Goal: Information Seeking & Learning: Learn about a topic

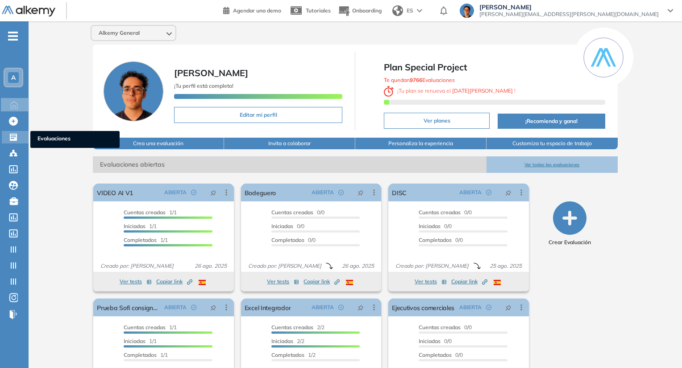
click at [9, 136] on icon at bounding box center [13, 137] width 9 height 9
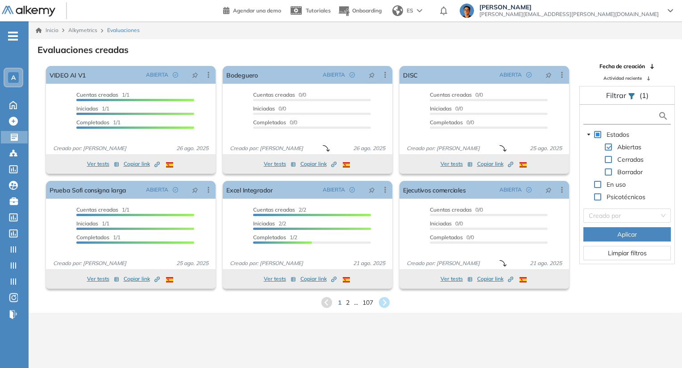
click at [624, 116] on input "text" at bounding box center [621, 116] width 72 height 9
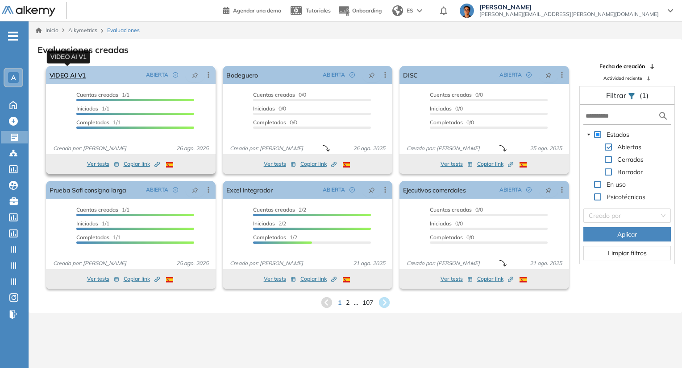
click at [82, 75] on link "VIDEO AI V1" at bounding box center [68, 75] width 36 height 18
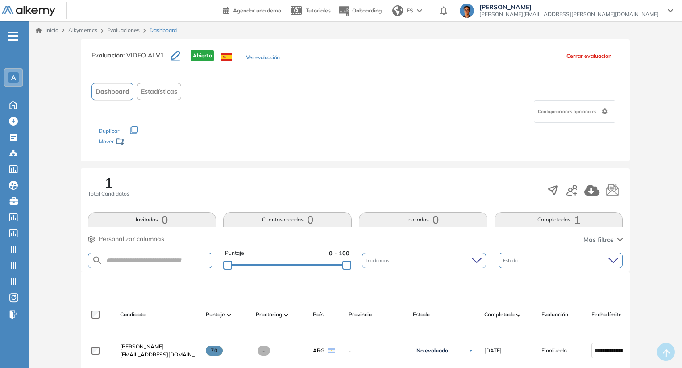
click at [542, 214] on button "Completadas 1" at bounding box center [558, 219] width 128 height 15
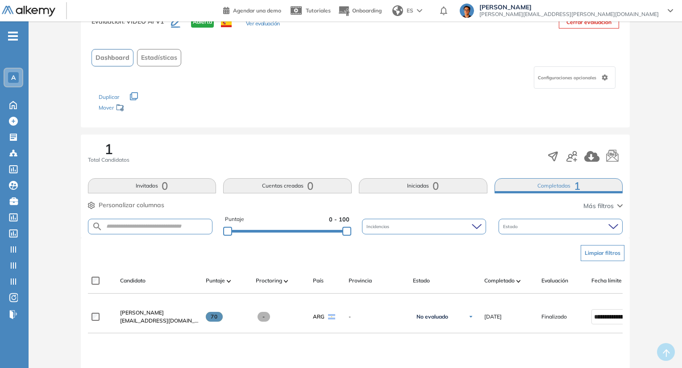
scroll to position [36, 0]
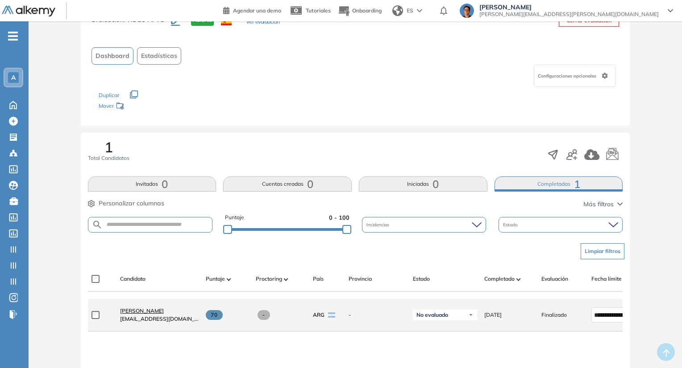
click at [124, 314] on span "[PERSON_NAME]" at bounding box center [142, 311] width 44 height 7
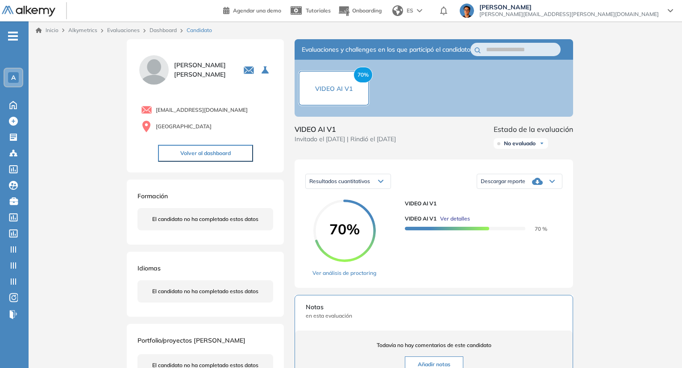
click at [467, 223] on span "Ver detalles" at bounding box center [455, 219] width 30 height 8
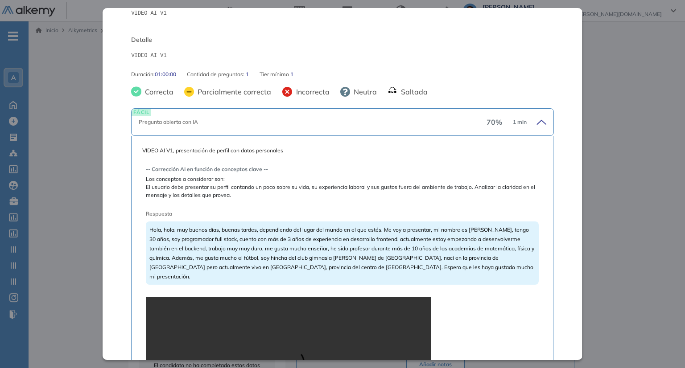
scroll to position [116, 0]
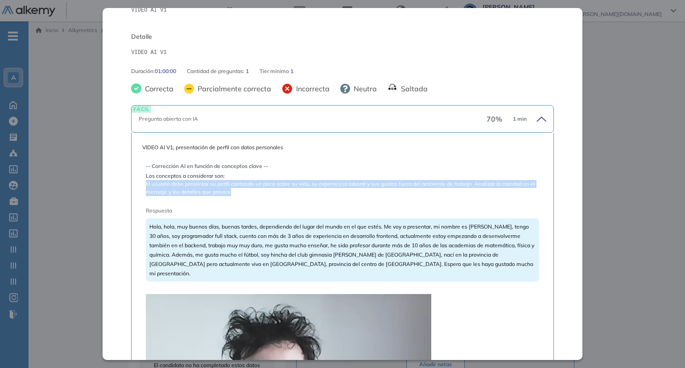
drag, startPoint x: 146, startPoint y: 185, endPoint x: 264, endPoint y: 188, distance: 117.8
click at [264, 188] on span "El usuario debe presentar su perfil contando un poco sobre su vida, su experien…" at bounding box center [342, 188] width 393 height 16
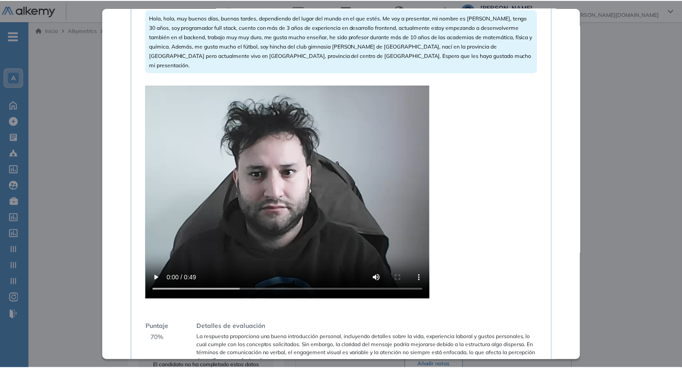
scroll to position [373, 0]
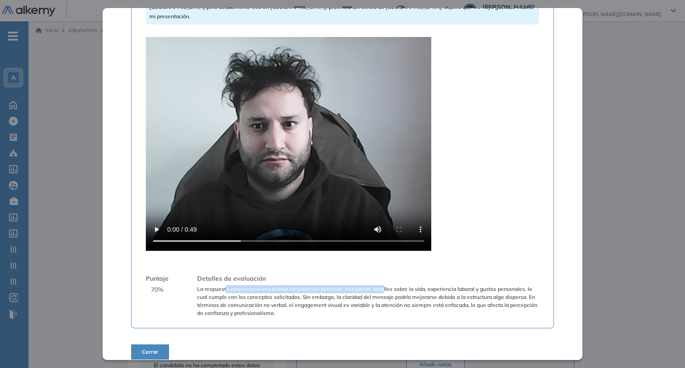
drag, startPoint x: 225, startPoint y: 283, endPoint x: 383, endPoint y: 281, distance: 157.9
click at [383, 285] on span "La respuesta proporciona una buena introducción personal, incluyendo detalles s…" at bounding box center [368, 301] width 342 height 32
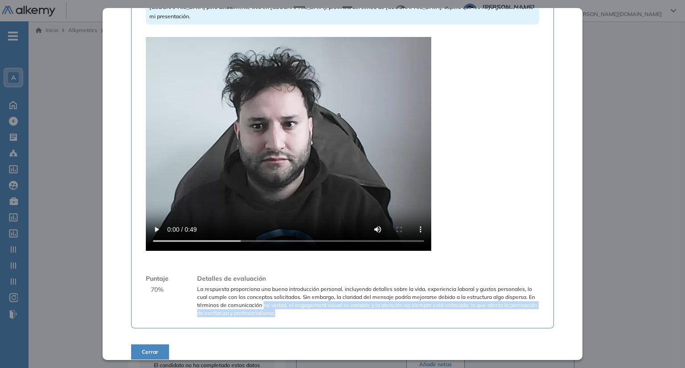
drag, startPoint x: 314, startPoint y: 305, endPoint x: 270, endPoint y: 296, distance: 44.2
click at [270, 296] on span "La respuesta proporciona una buena introducción personal, incluyendo detalles s…" at bounding box center [368, 301] width 342 height 32
click at [279, 298] on span "La respuesta proporciona una buena introducción personal, incluyendo detalles s…" at bounding box center [368, 301] width 342 height 32
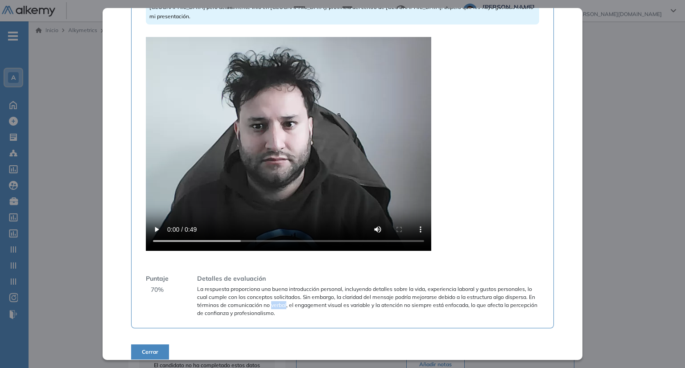
click at [279, 298] on span "La respuesta proporciona una buena introducción personal, incluyendo detalles s…" at bounding box center [368, 301] width 342 height 32
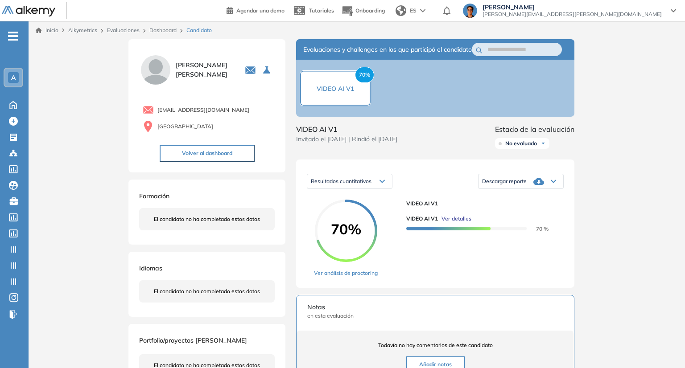
click at [594, 199] on div "Inicio Alkymetrics Evaluaciones Dashboard Candidato VIDEO AI V1 Básico Idiomas …" at bounding box center [357, 294] width 657 height 546
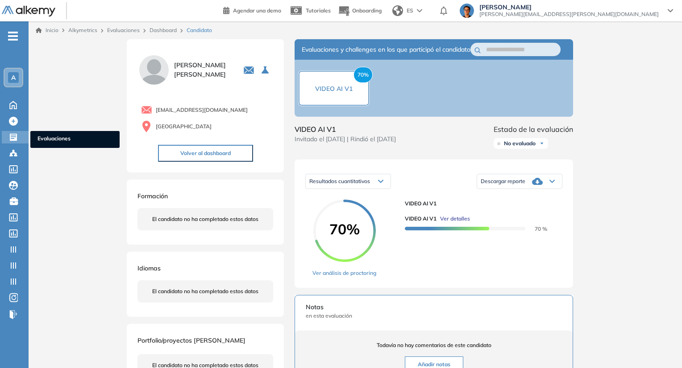
click at [16, 139] on icon at bounding box center [13, 137] width 7 height 7
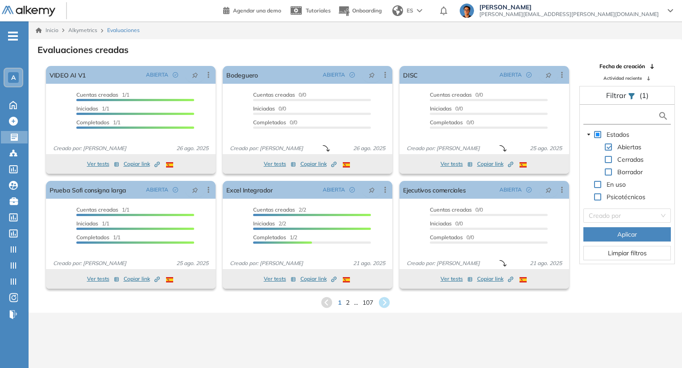
click at [616, 120] on input "text" at bounding box center [621, 116] width 72 height 9
type input "***"
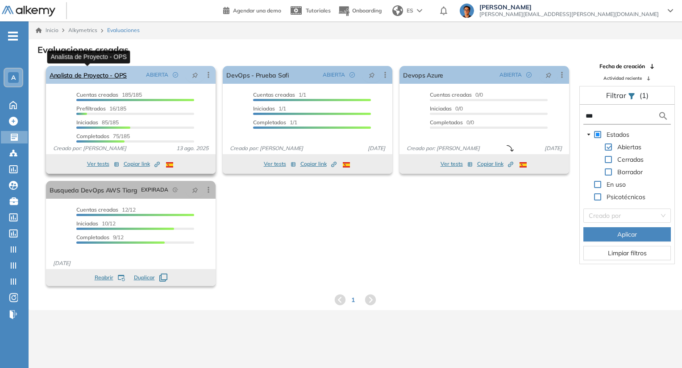
click at [116, 77] on link "Analista de Proyecto - OPS" at bounding box center [88, 75] width 77 height 18
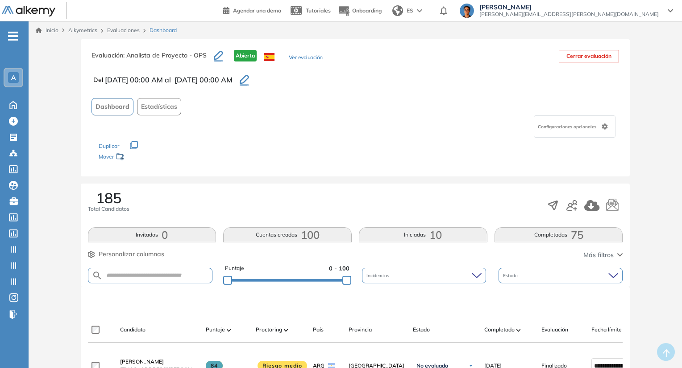
click at [512, 240] on button "Completadas 75" at bounding box center [558, 234] width 128 height 15
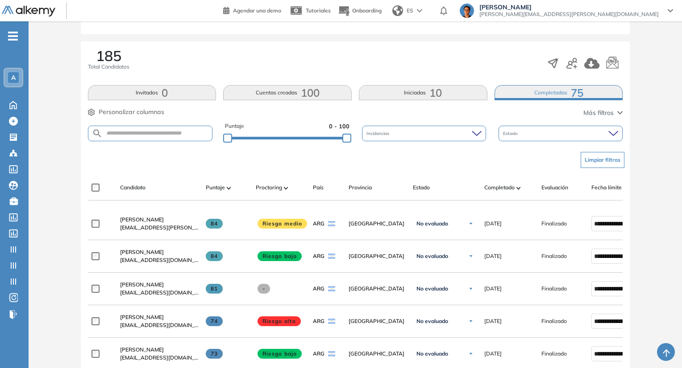
scroll to position [157, 0]
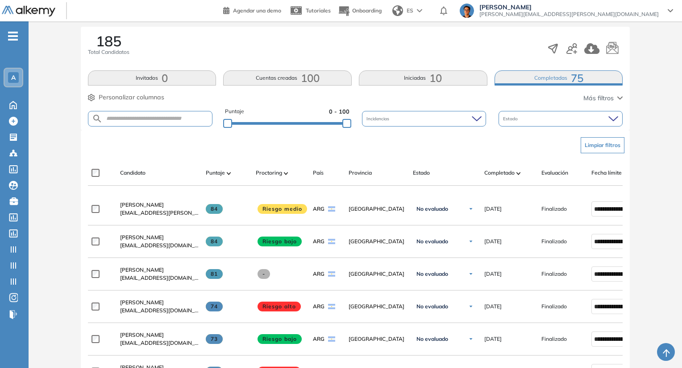
click at [227, 173] on img at bounding box center [229, 173] width 4 height 3
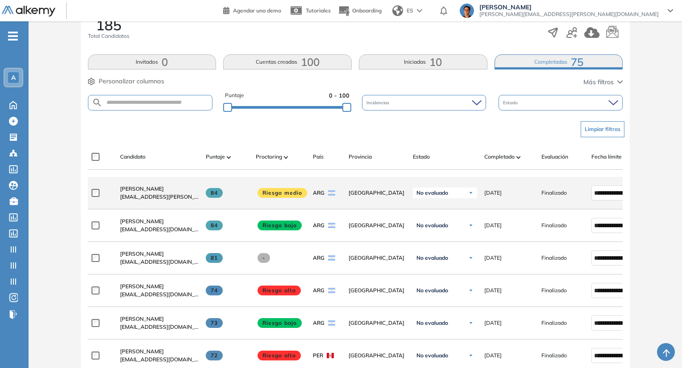
scroll to position [175, 0]
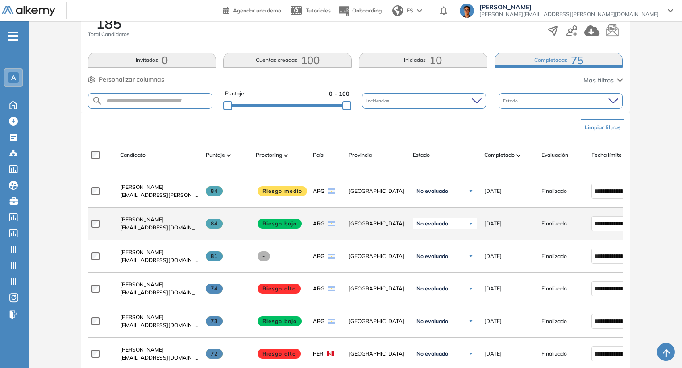
click at [132, 223] on span "[PERSON_NAME]" at bounding box center [142, 219] width 44 height 7
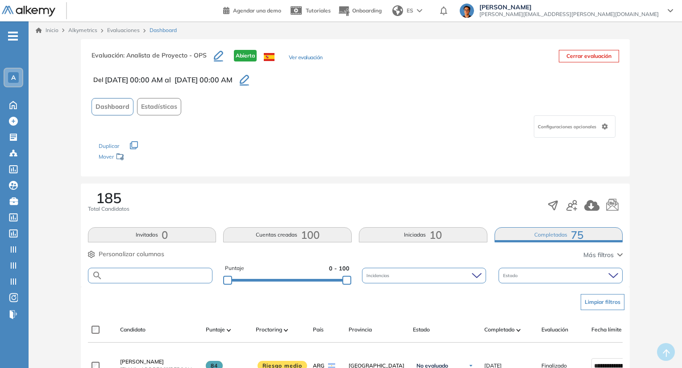
click at [186, 277] on input "text" at bounding box center [158, 276] width 110 height 7
type input "****"
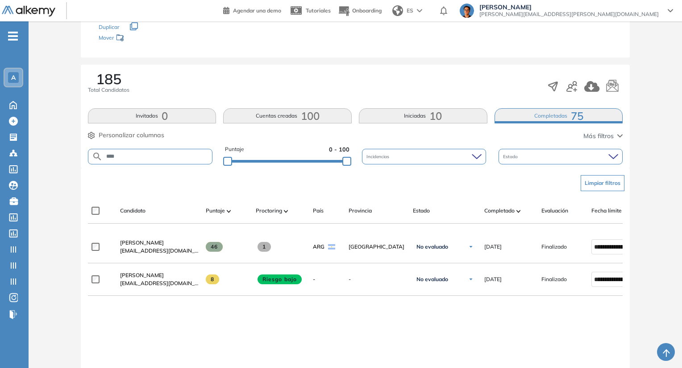
scroll to position [120, 0]
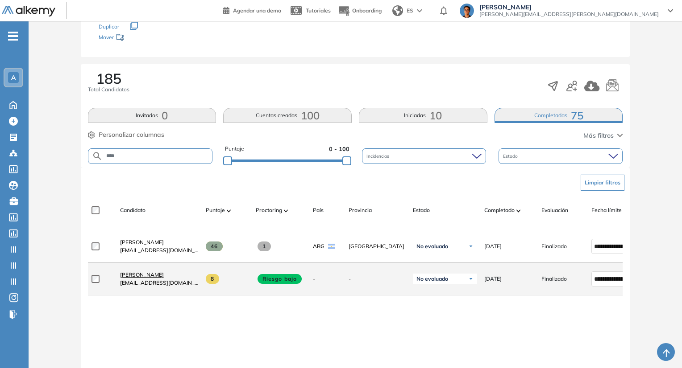
click at [152, 276] on span "[PERSON_NAME]" at bounding box center [142, 275] width 44 height 7
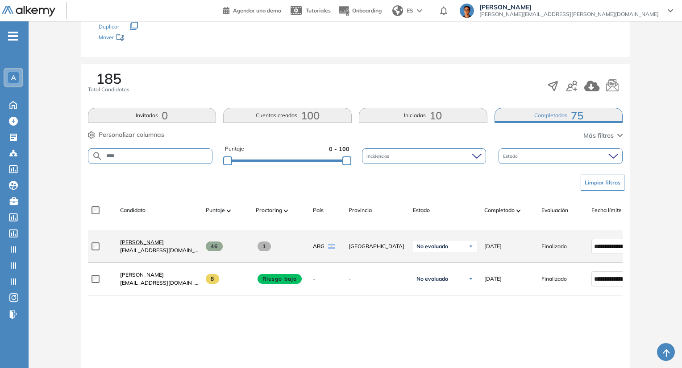
click at [164, 244] on span "[PERSON_NAME]" at bounding box center [142, 242] width 44 height 7
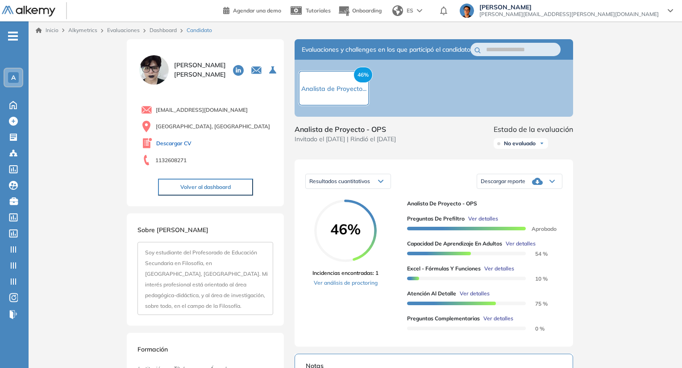
click at [180, 141] on link "Descargar CV" at bounding box center [173, 144] width 35 height 8
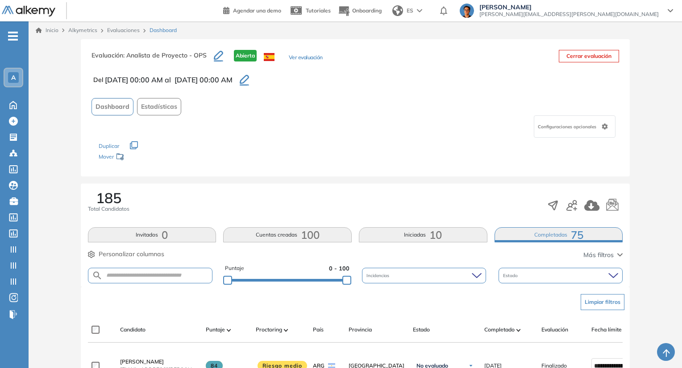
scroll to position [107, 0]
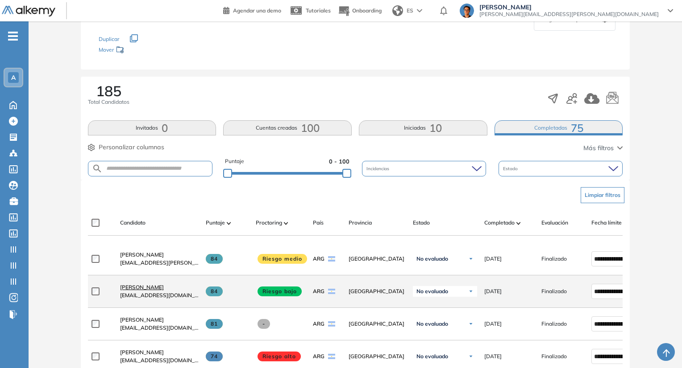
click at [142, 289] on span "[PERSON_NAME]" at bounding box center [142, 287] width 44 height 7
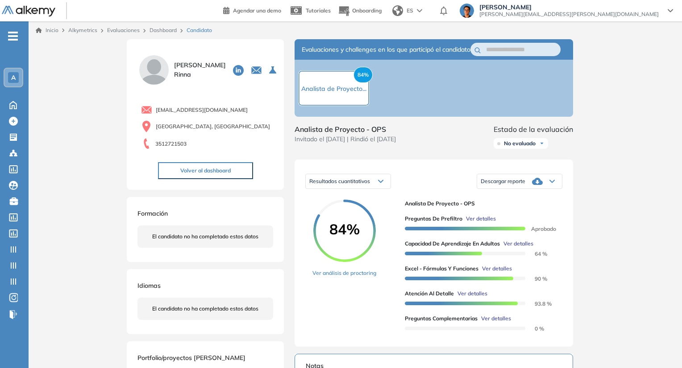
click at [514, 248] on span "Ver detalles" at bounding box center [518, 244] width 30 height 8
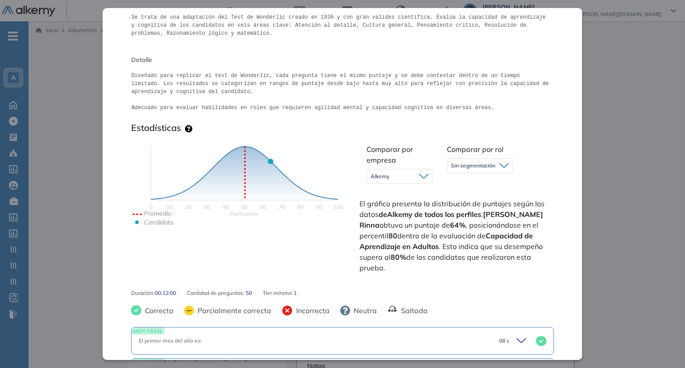
scroll to position [117, 0]
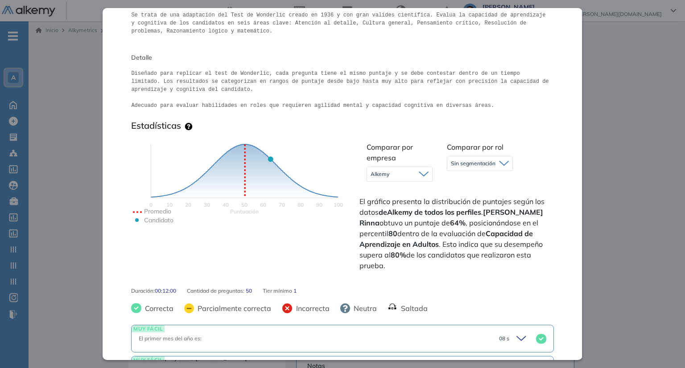
click at [477, 170] on div "Sin segmentación" at bounding box center [479, 164] width 65 height 14
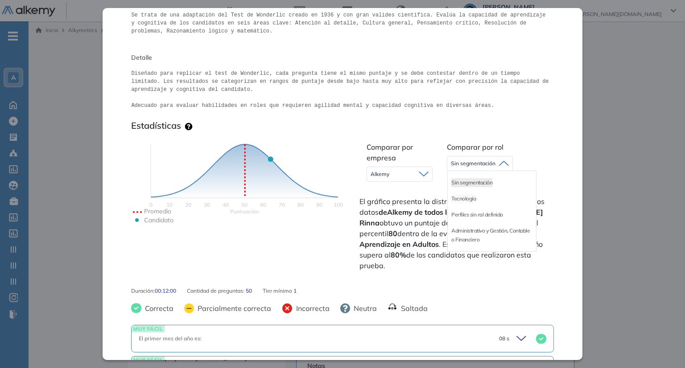
click at [470, 201] on li "Tecnología" at bounding box center [463, 198] width 25 height 9
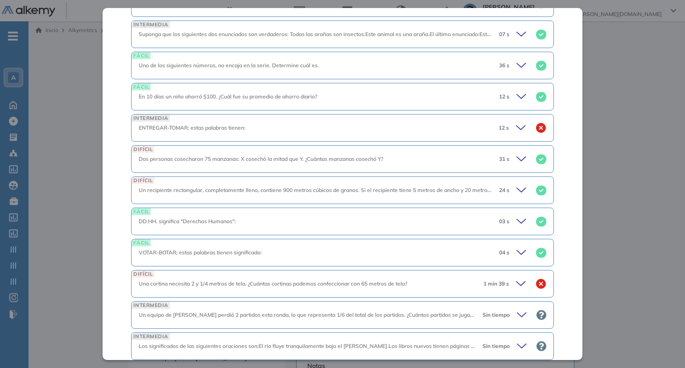
scroll to position [1035, 0]
click at [476, 127] on div "ENTREGAR-TOMAR; estas palabras tienen:" at bounding box center [315, 129] width 352 height 8
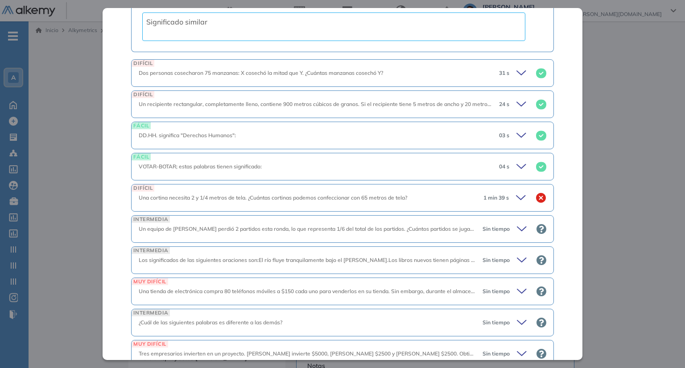
scroll to position [1304, 0]
click at [516, 192] on icon at bounding box center [522, 198] width 12 height 12
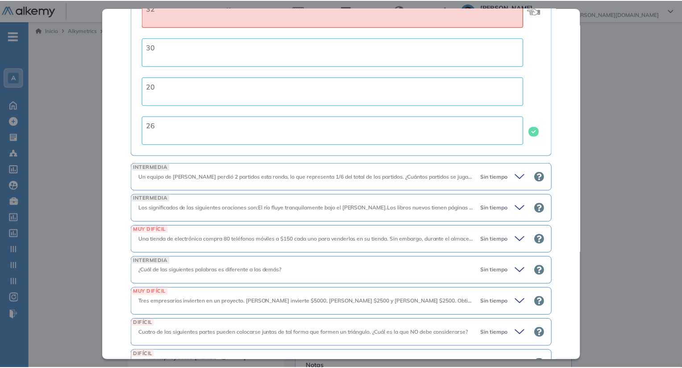
scroll to position [1580, 0]
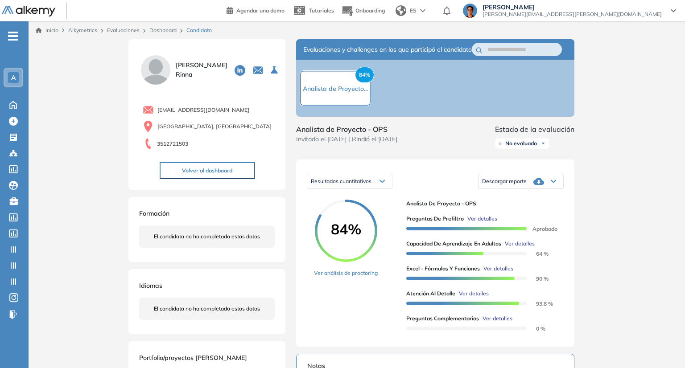
click at [619, 184] on div "Inicio Alkymetrics Evaluaciones Dashboard Candidato Capacidad de Aprendizaje en…" at bounding box center [357, 351] width 657 height 660
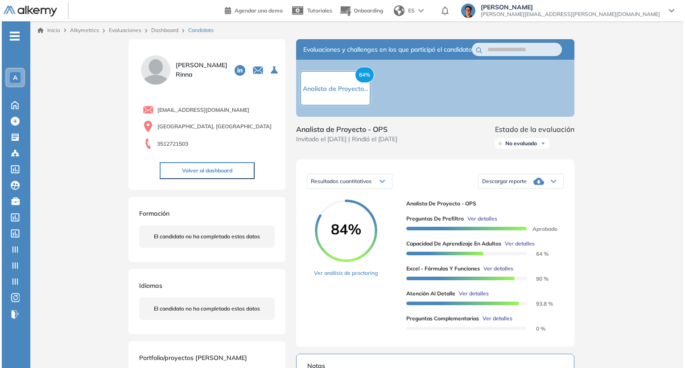
scroll to position [1214, 0]
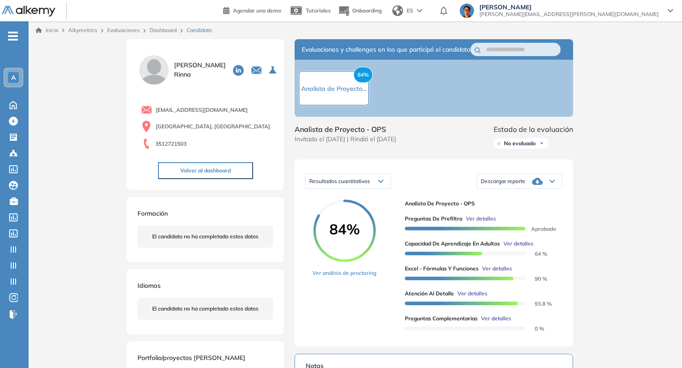
click at [499, 273] on span "Ver detalles" at bounding box center [497, 269] width 30 height 8
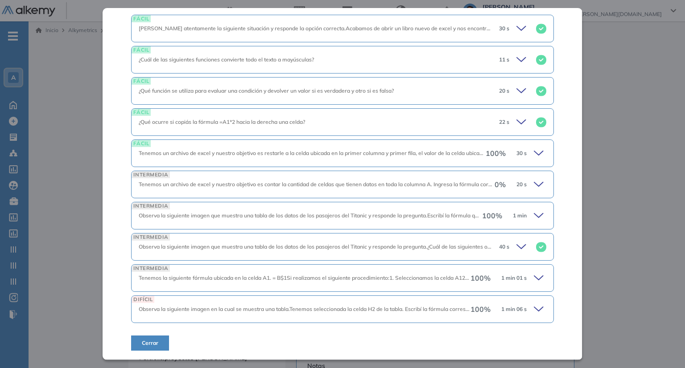
scroll to position [259, 0]
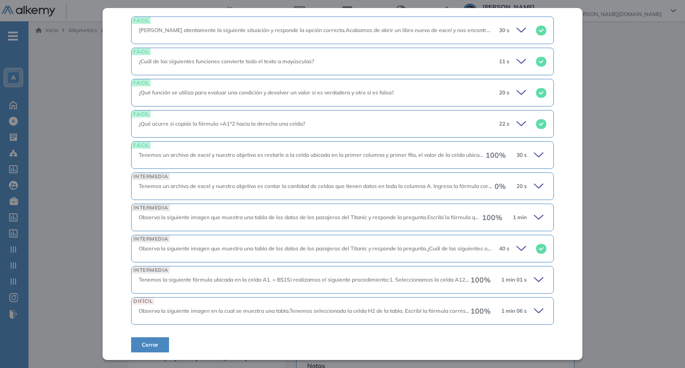
click at [503, 186] on div "0 % 20 s" at bounding box center [521, 186] width 52 height 12
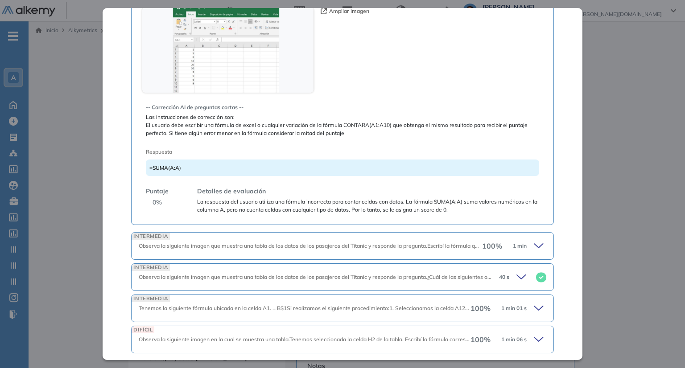
scroll to position [535, 0]
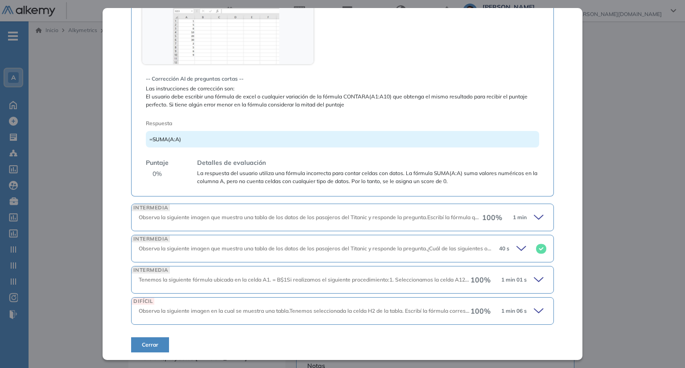
click at [456, 247] on span "Observa la siguiente imagen que muestra una tabla de los datos de los pasajeros…" at bounding box center [583, 248] width 889 height 7
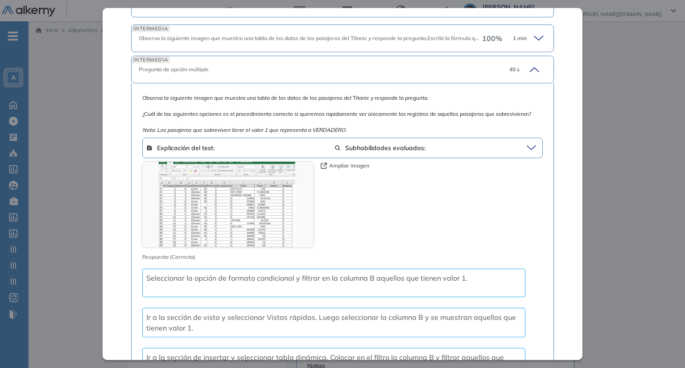
scroll to position [583, 0]
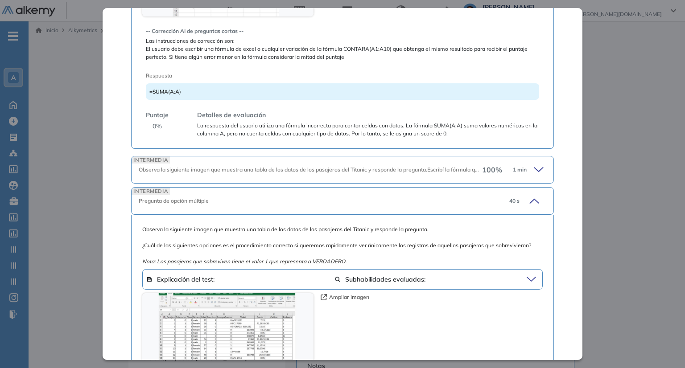
click at [459, 198] on div "Pregunta de opción múltiple" at bounding box center [320, 201] width 363 height 8
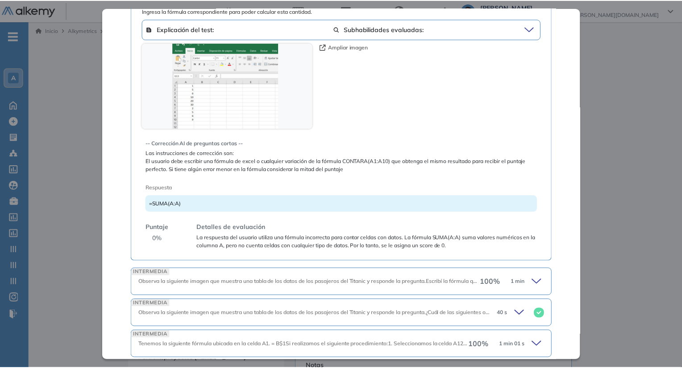
scroll to position [535, 0]
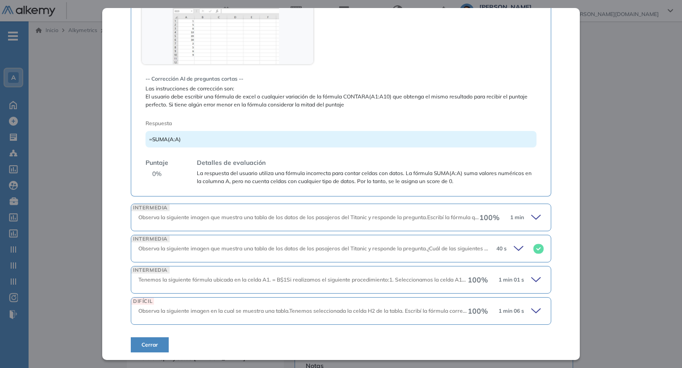
click at [620, 193] on div "Inicio Alkymetrics Evaluaciones Dashboard Candidato Excel - Fórmulas y Funcione…" at bounding box center [355, 351] width 653 height 660
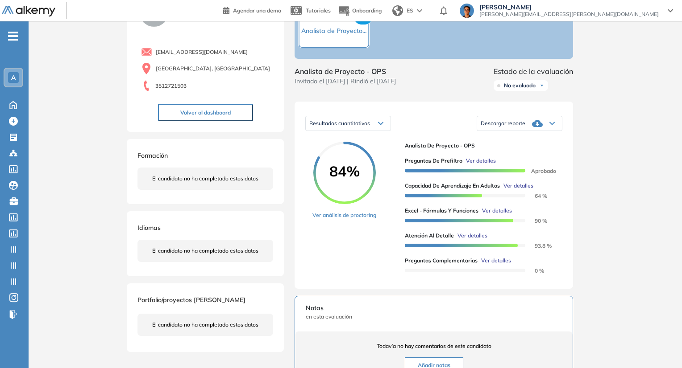
scroll to position [59, 0]
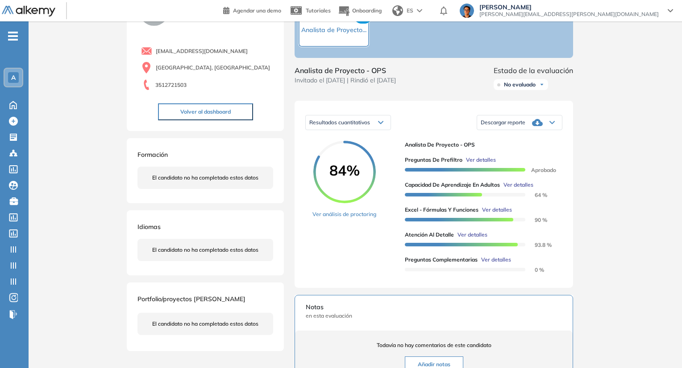
click at [480, 239] on span "Ver detalles" at bounding box center [472, 235] width 30 height 8
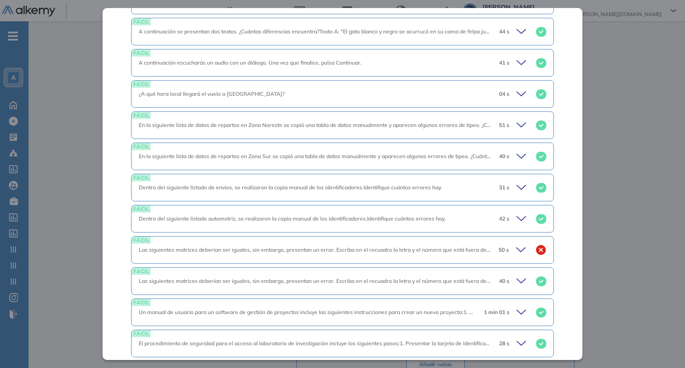
scroll to position [571, 0]
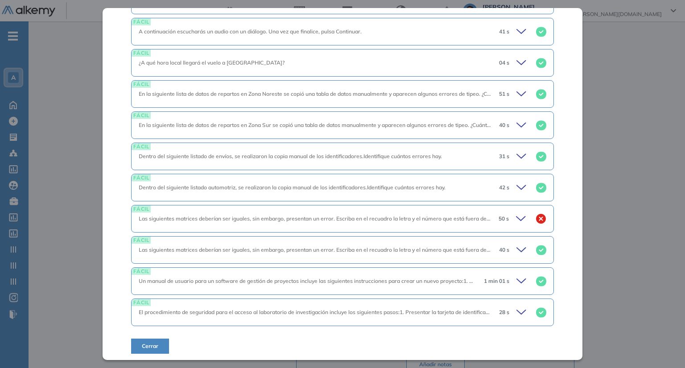
click at [522, 217] on div "50 s" at bounding box center [519, 219] width 55 height 12
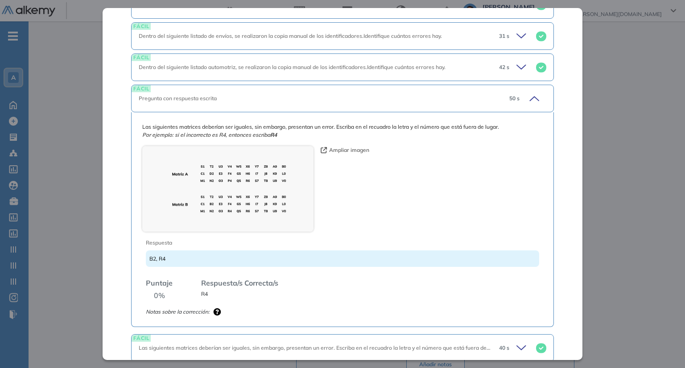
scroll to position [691, 0]
click at [291, 215] on img at bounding box center [227, 189] width 171 height 86
click at [246, 185] on img at bounding box center [227, 189] width 171 height 86
click at [343, 150] on button "Ampliar imagen" at bounding box center [345, 150] width 49 height 8
click at [359, 153] on div "Ampliar imagen" at bounding box center [342, 189] width 400 height 86
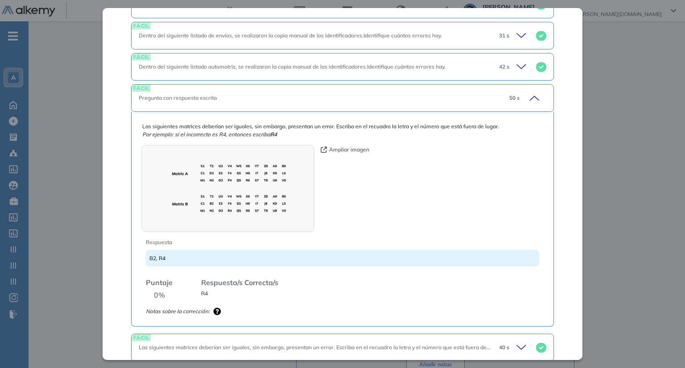
click at [345, 147] on button "Ampliar imagen" at bounding box center [345, 150] width 49 height 8
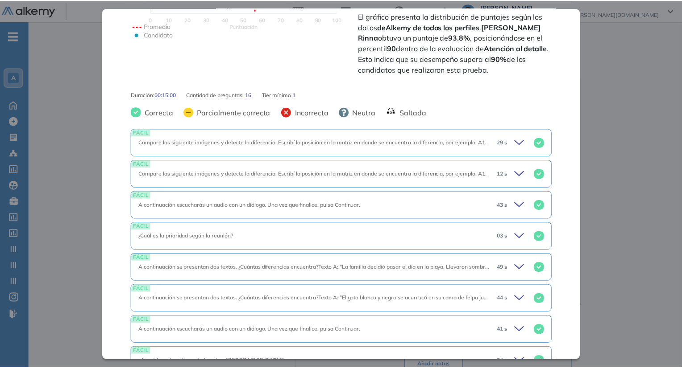
scroll to position [152, 0]
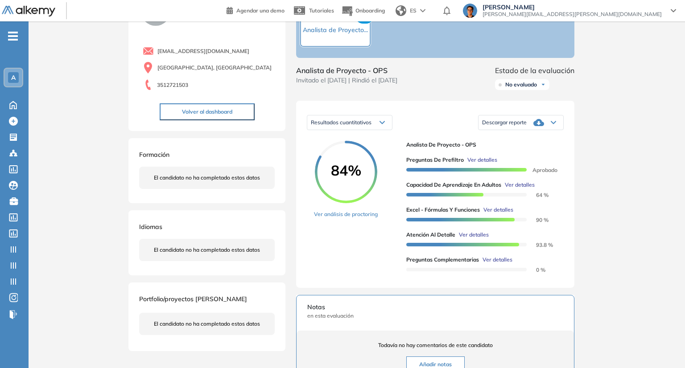
click at [651, 200] on div "Inicio Alkymetrics Evaluaciones Dashboard Candidato Atención al detalle Atenció…" at bounding box center [357, 293] width 657 height 660
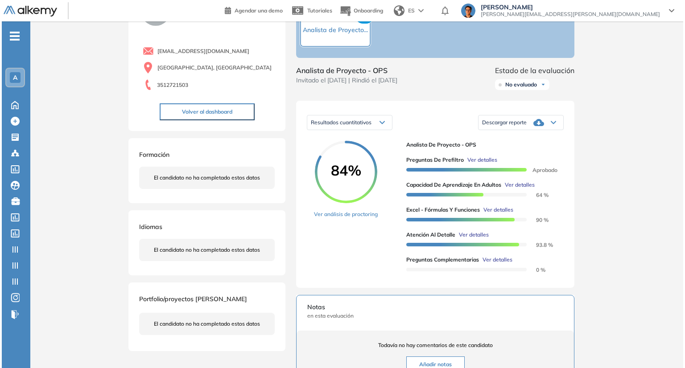
scroll to position [0, 0]
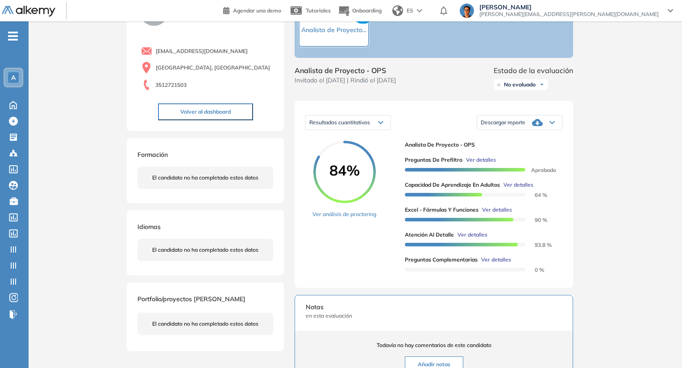
click at [482, 239] on span "Ver detalles" at bounding box center [472, 235] width 30 height 8
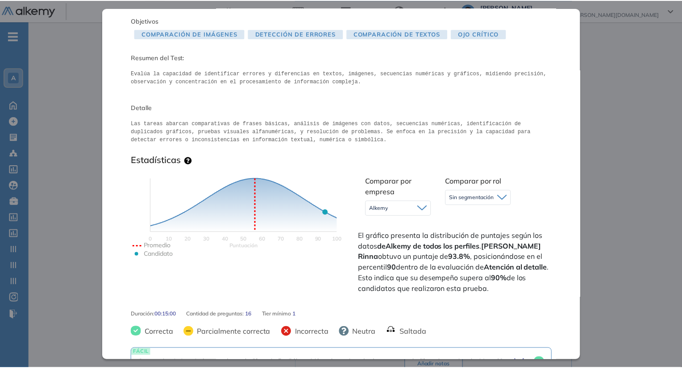
scroll to position [52, 0]
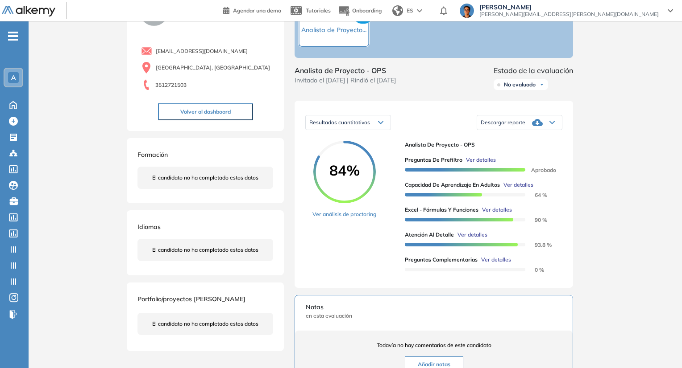
click at [633, 112] on div "Inicio Alkymetrics Evaluaciones Dashboard Candidato Atención al detalle Atenció…" at bounding box center [355, 293] width 653 height 660
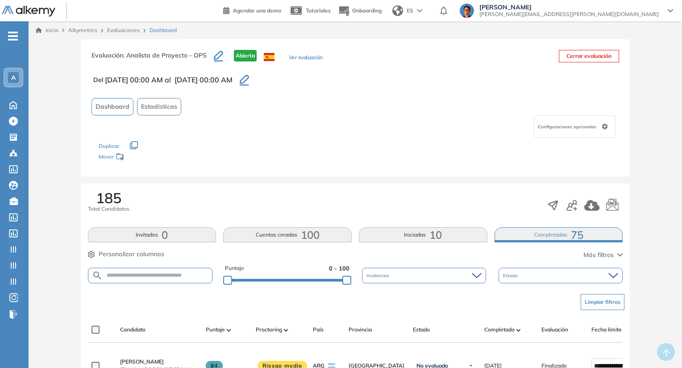
scroll to position [149, 0]
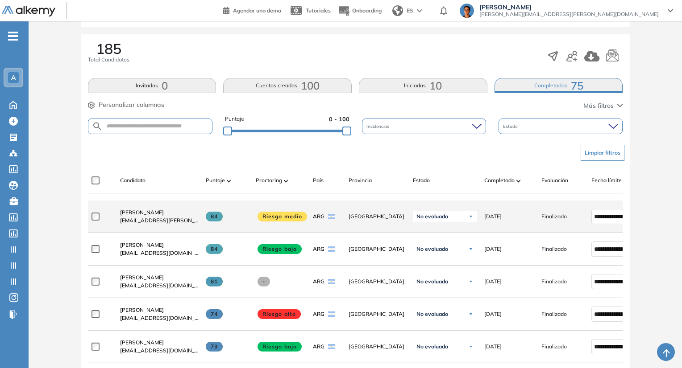
click at [164, 215] on span "[PERSON_NAME]" at bounding box center [142, 212] width 44 height 7
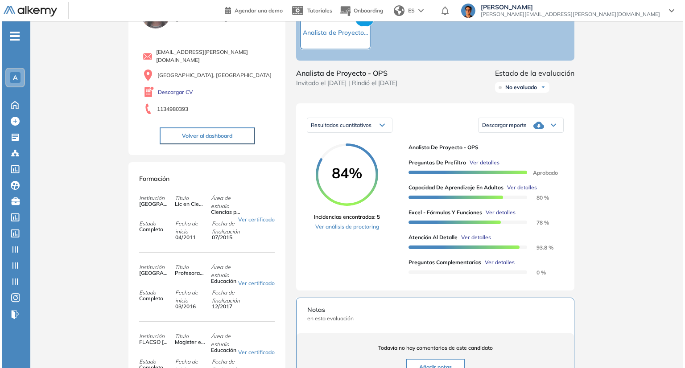
scroll to position [57, 0]
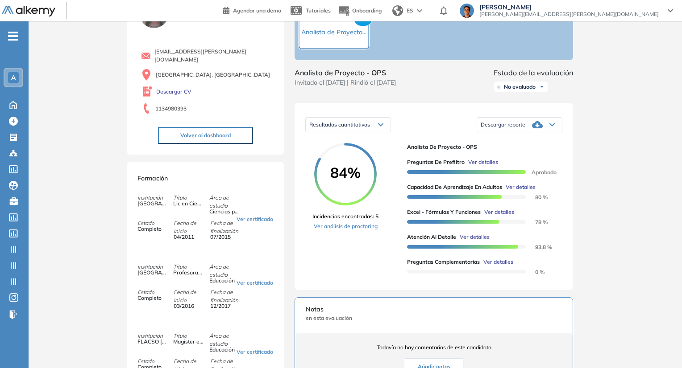
click at [481, 241] on span "Ver detalles" at bounding box center [474, 237] width 30 height 8
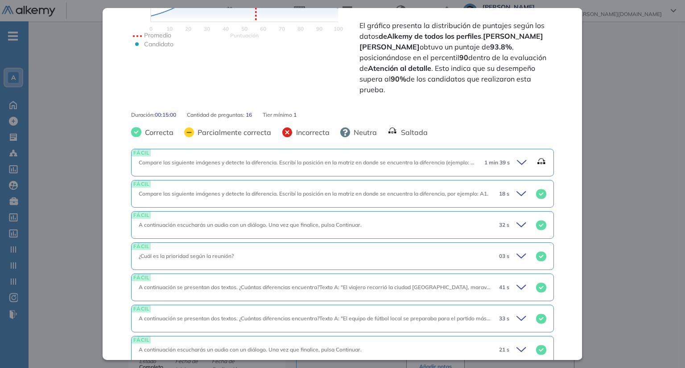
scroll to position [263, 0]
click at [517, 156] on icon at bounding box center [523, 162] width 12 height 12
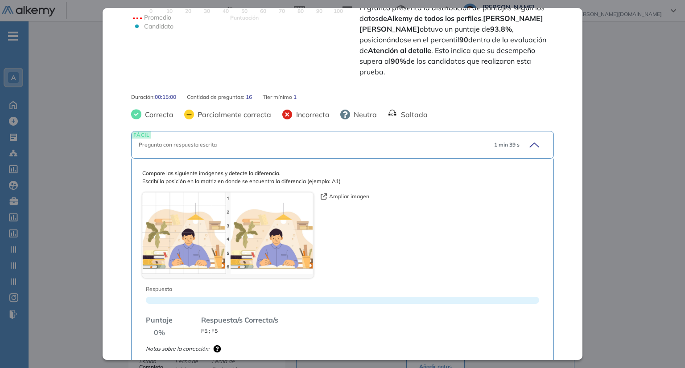
scroll to position [281, 0]
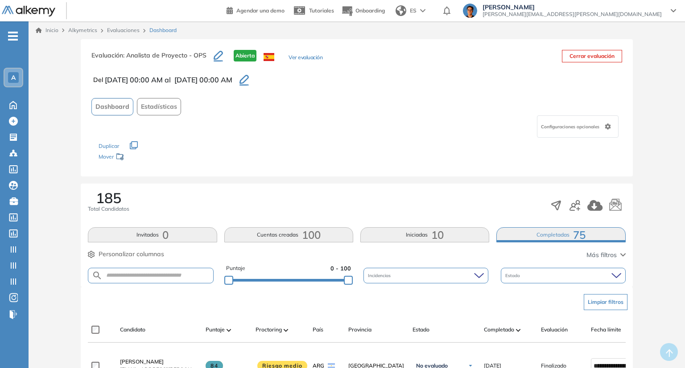
click at [234, 197] on div "185 Total Candidatos" at bounding box center [357, 205] width 538 height 29
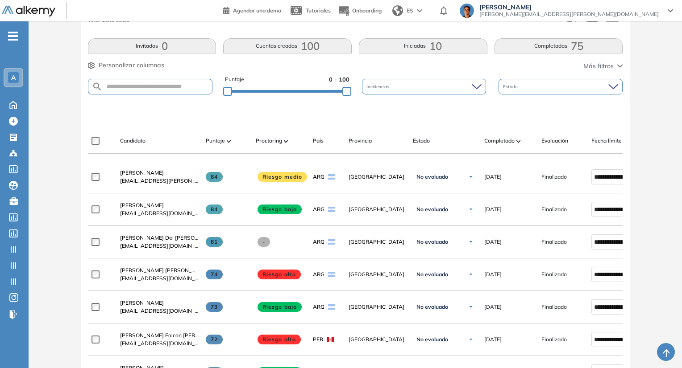
scroll to position [191, 0]
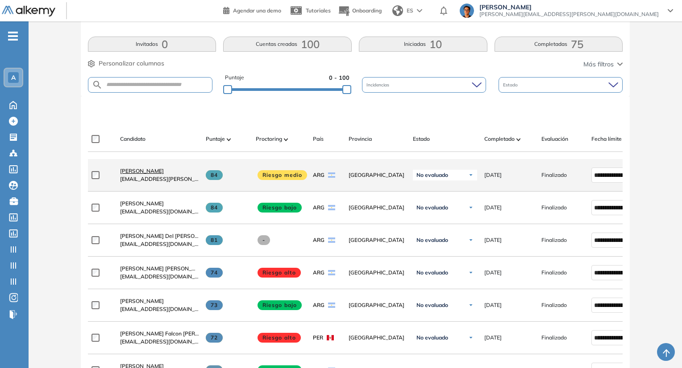
click at [153, 174] on span "[PERSON_NAME]" at bounding box center [142, 171] width 44 height 7
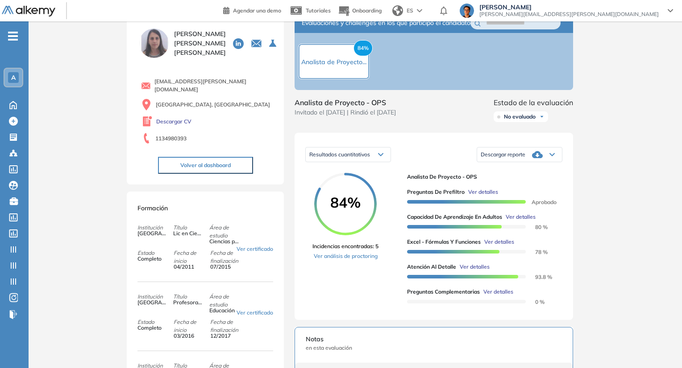
scroll to position [27, 0]
click at [336, 261] on link "Ver análisis de proctoring" at bounding box center [345, 256] width 66 height 8
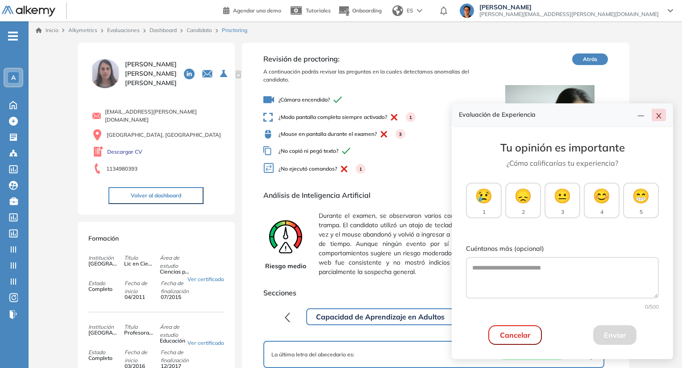
click at [655, 120] on icon "close" at bounding box center [658, 115] width 7 height 7
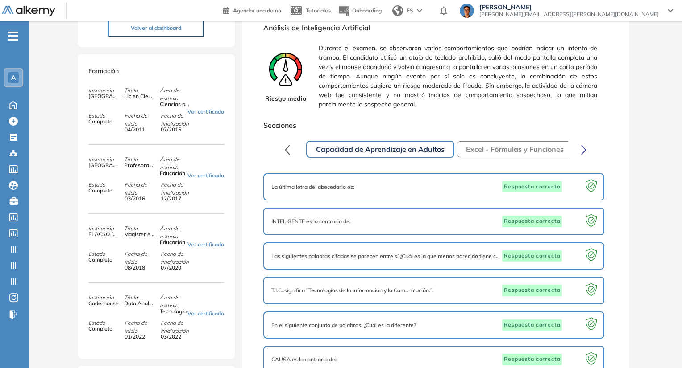
scroll to position [169, 0]
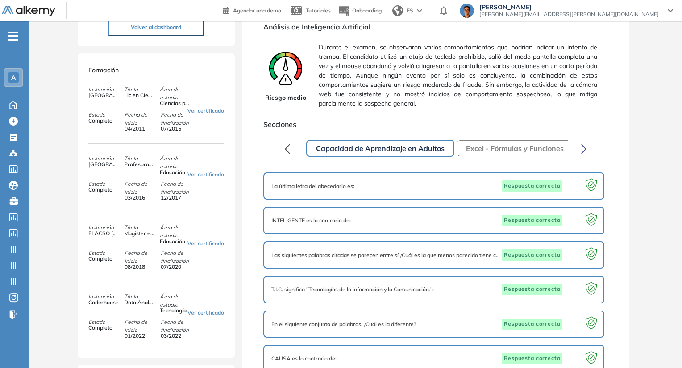
click at [508, 150] on button "Excel - Fórmulas y Funciones" at bounding box center [514, 149] width 116 height 16
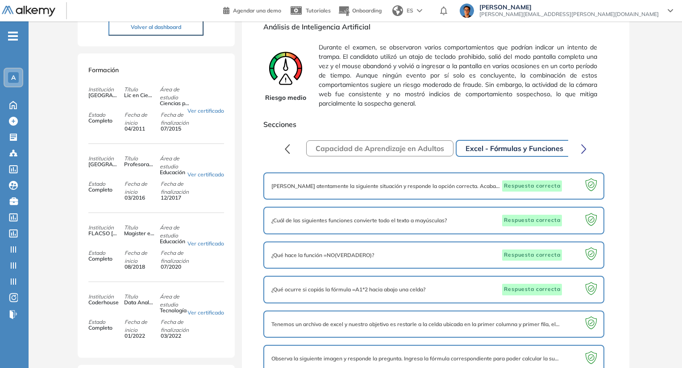
click at [583, 148] on icon "button" at bounding box center [583, 149] width 5 height 10
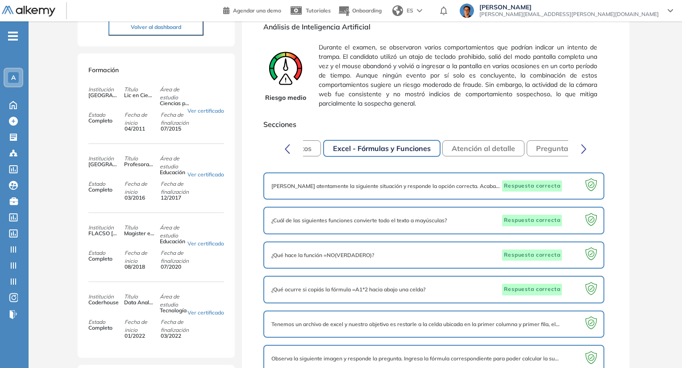
click at [583, 148] on icon "button" at bounding box center [583, 149] width 5 height 10
click at [414, 153] on button "Atención al detalle" at bounding box center [410, 149] width 82 height 16
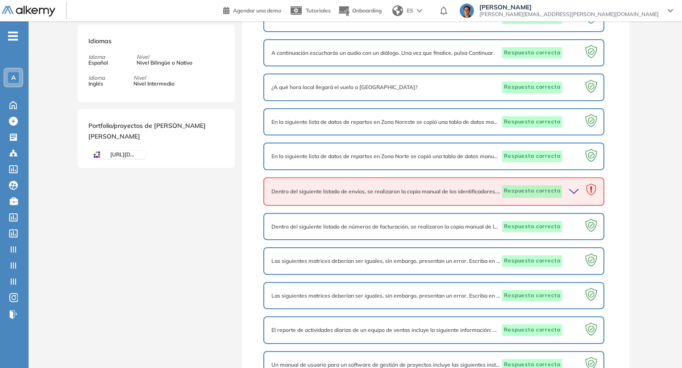
scroll to position [525, 0]
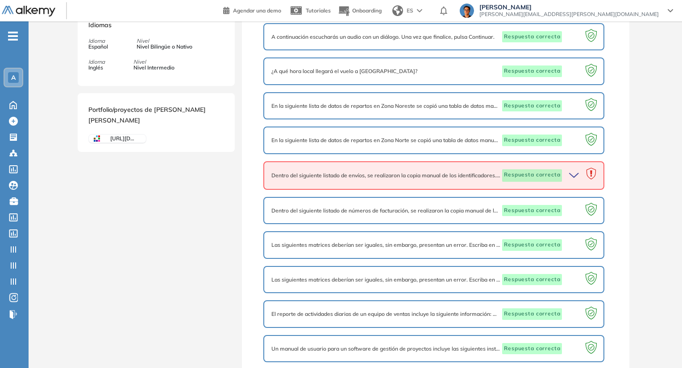
click at [568, 171] on div at bounding box center [574, 176] width 24 height 12
click at [571, 174] on icon "button" at bounding box center [573, 176] width 9 height 4
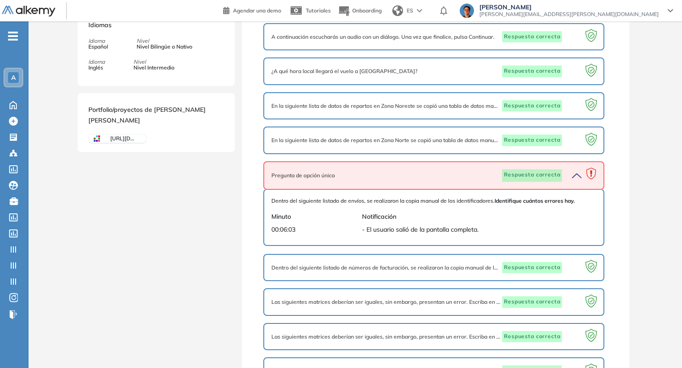
click at [464, 228] on div "Dentro del siguiente listado de envíos, se realizaron la copia manual de los id…" at bounding box center [433, 217] width 325 height 41
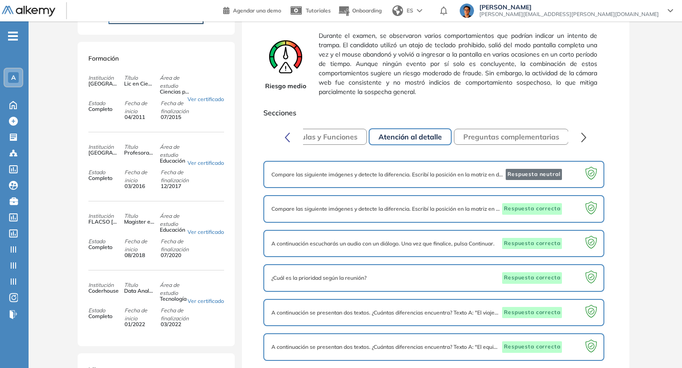
scroll to position [181, 0]
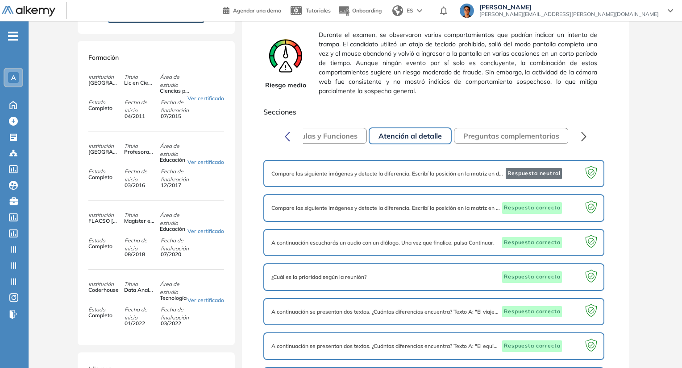
click at [329, 141] on button "Excel - Fórmulas y Funciones" at bounding box center [308, 136] width 116 height 16
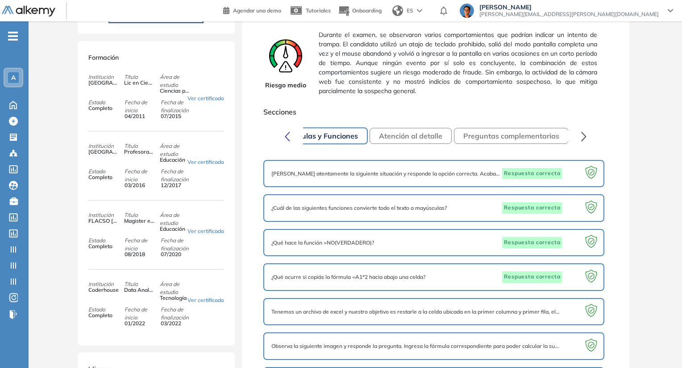
scroll to position [321, 0]
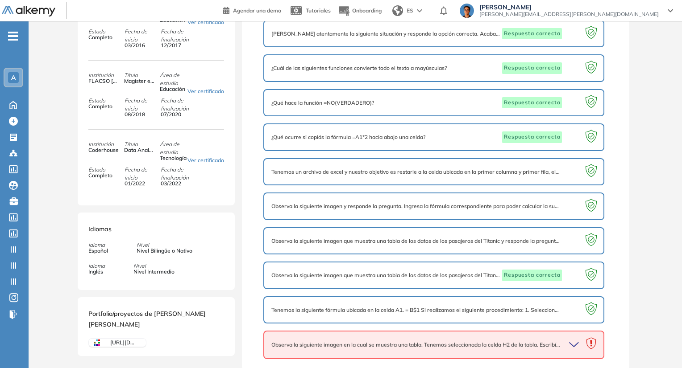
click at [571, 343] on icon "button" at bounding box center [573, 345] width 9 height 4
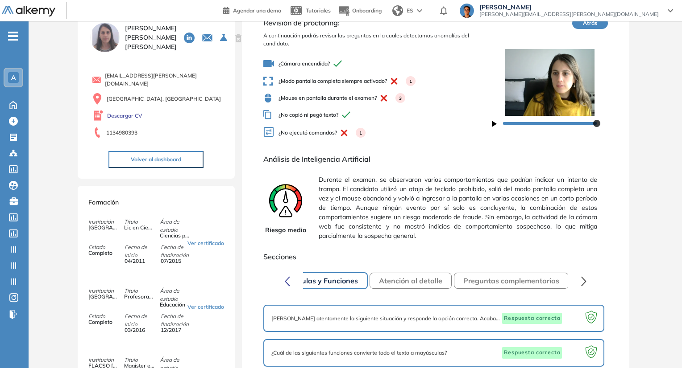
scroll to position [0, 0]
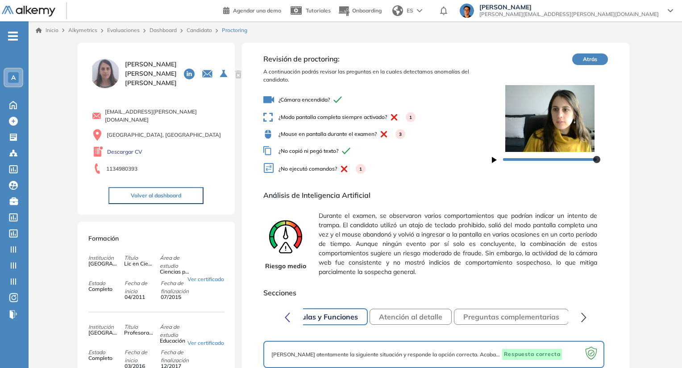
click at [542, 156] on div at bounding box center [550, 159] width 116 height 14
click at [552, 158] on div at bounding box center [550, 159] width 94 height 5
drag, startPoint x: 552, startPoint y: 158, endPoint x: 596, endPoint y: 157, distance: 43.7
click at [596, 157] on div at bounding box center [594, 159] width 7 height 7
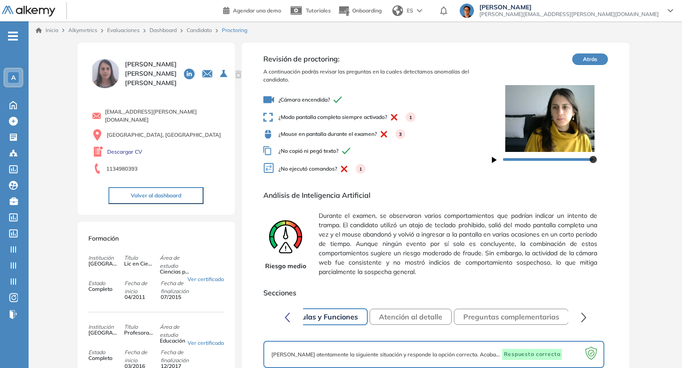
click at [587, 58] on button "Atrás" at bounding box center [590, 60] width 36 height 12
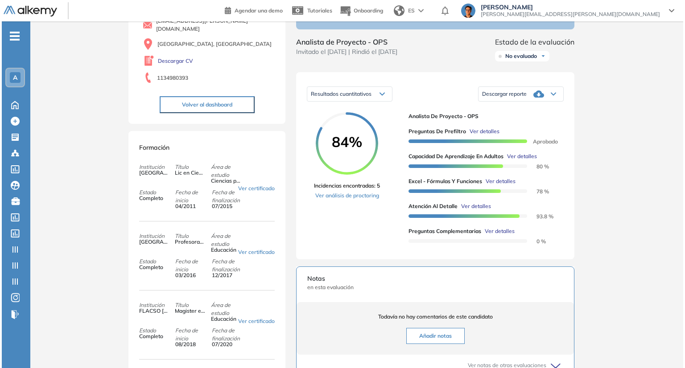
scroll to position [89, 0]
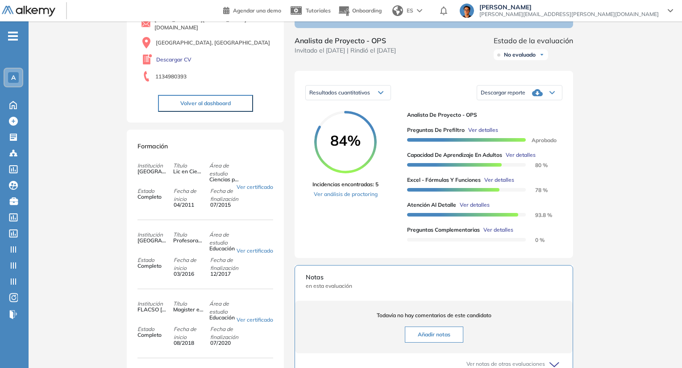
click at [497, 234] on span "Ver detalles" at bounding box center [498, 230] width 30 height 8
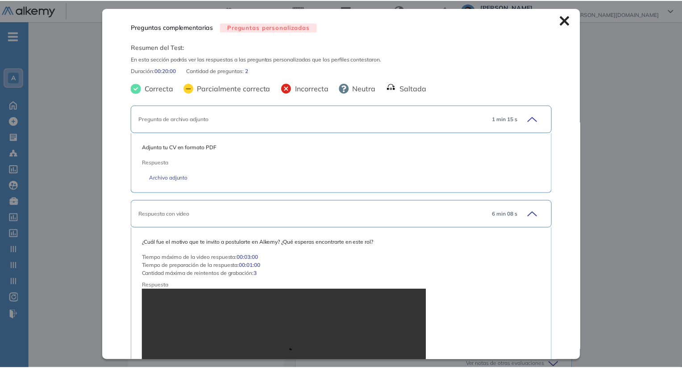
scroll to position [105, 0]
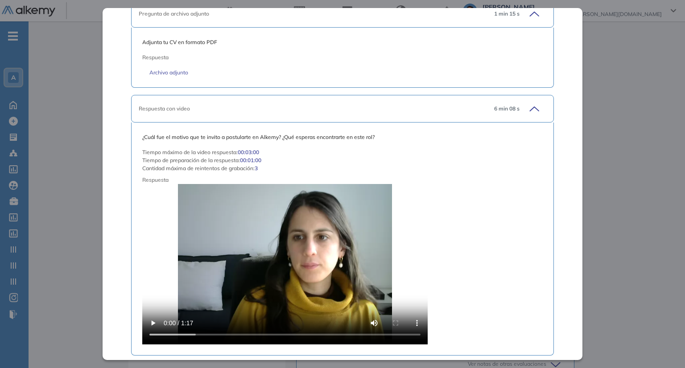
click at [312, 254] on video at bounding box center [284, 264] width 285 height 161
click at [259, 247] on video at bounding box center [284, 264] width 285 height 161
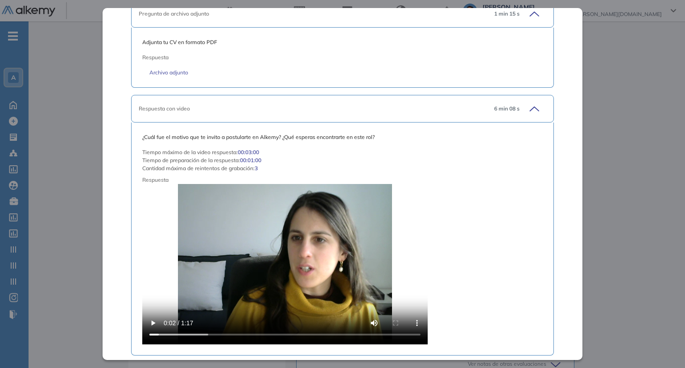
click at [102, 197] on div "Inicio Alkymetrics Evaluaciones Dashboard Candidato Preguntas complementarias P…" at bounding box center [357, 270] width 657 height 674
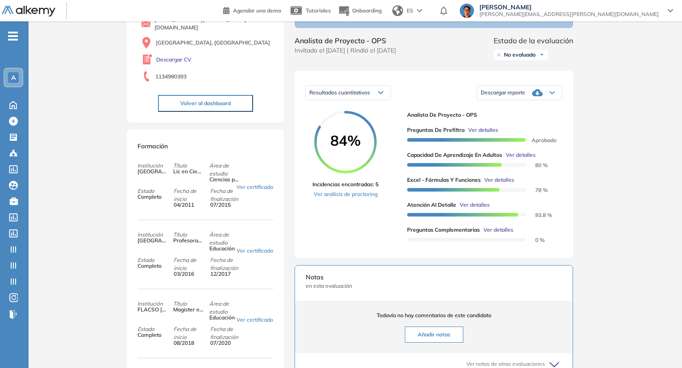
scroll to position [99, 0]
click at [178, 57] on link "Descargar CV" at bounding box center [173, 60] width 35 height 8
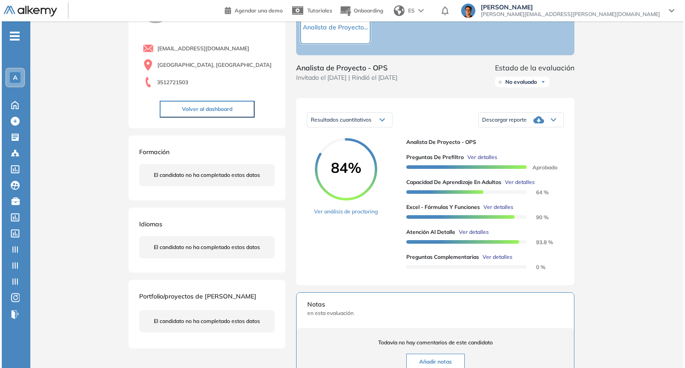
scroll to position [62, 0]
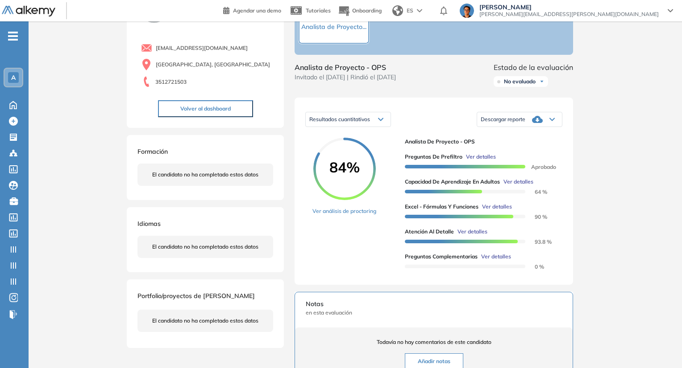
click at [493, 261] on span "Ver detalles" at bounding box center [496, 257] width 30 height 8
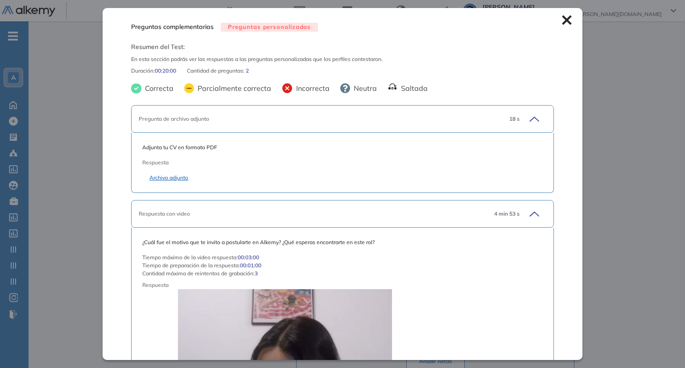
click at [163, 180] on link "Archivo adjunto" at bounding box center [342, 178] width 386 height 8
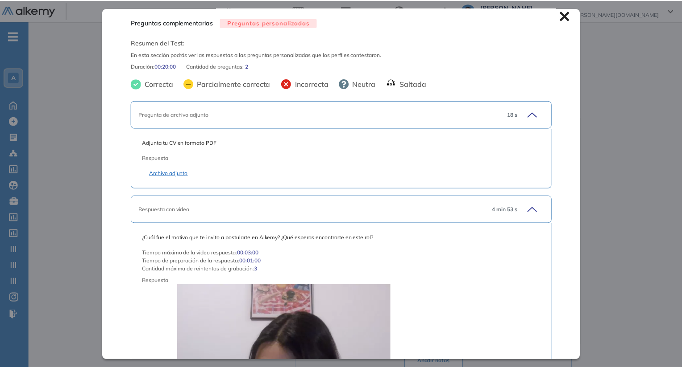
scroll to position [4, 0]
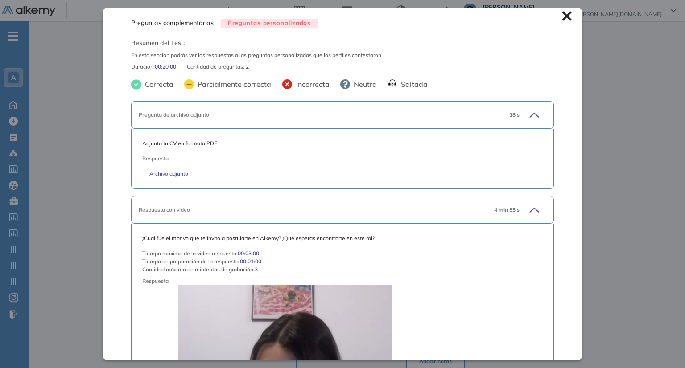
click at [562, 17] on icon at bounding box center [566, 16] width 9 height 9
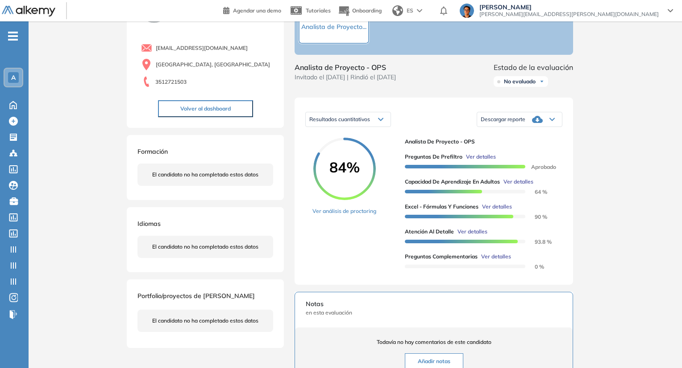
scroll to position [0, 0]
click at [489, 161] on span "Ver detalles" at bounding box center [481, 157] width 30 height 8
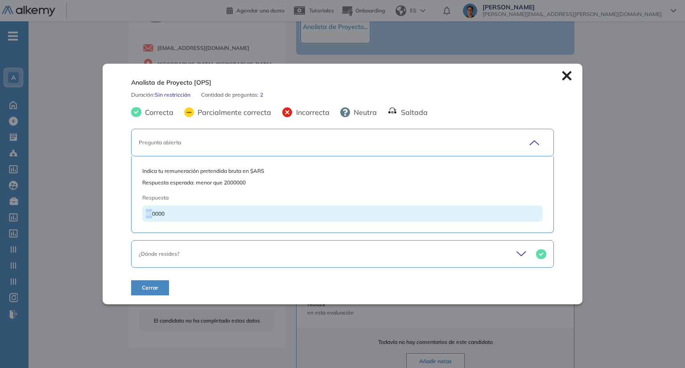
drag, startPoint x: 153, startPoint y: 216, endPoint x: 140, endPoint y: 216, distance: 13.8
click at [140, 216] on div "Indica tu remuneración pretendida bruta en $ARS Respuesta esperada: menor que 2…" at bounding box center [342, 195] width 422 height 77
drag, startPoint x: 156, startPoint y: 213, endPoint x: 138, endPoint y: 214, distance: 17.9
click at [138, 214] on div "Indica tu remuneración pretendida bruta en $ARS Respuesta esperada: menor que 2…" at bounding box center [342, 195] width 422 height 77
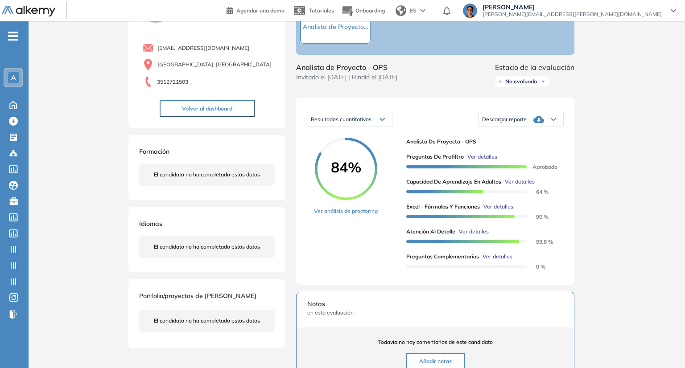
click at [67, 169] on div "Inicio Alkymetrics Evaluaciones Dashboard Candidato Analista de Proyecto [OPS] …" at bounding box center [357, 289] width 657 height 660
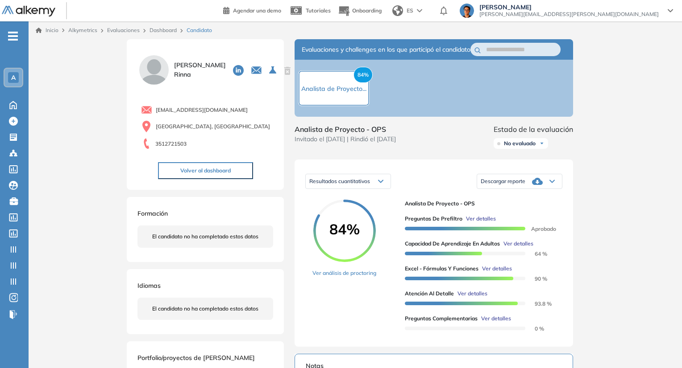
click at [164, 31] on link "Dashboard" at bounding box center [162, 30] width 27 height 7
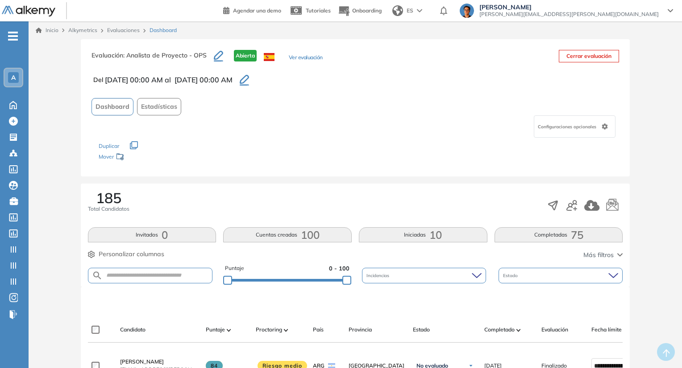
scroll to position [166, 0]
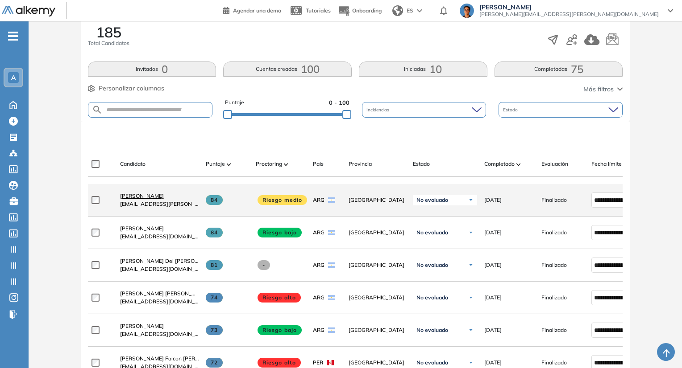
click at [164, 195] on span "[PERSON_NAME]" at bounding box center [142, 196] width 44 height 7
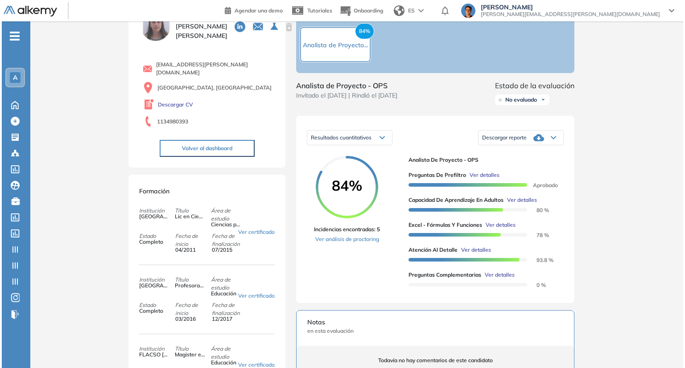
scroll to position [39, 0]
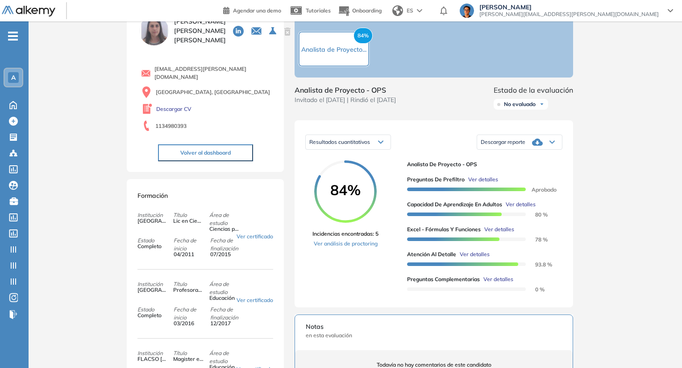
click at [492, 184] on span "Ver detalles" at bounding box center [483, 180] width 30 height 8
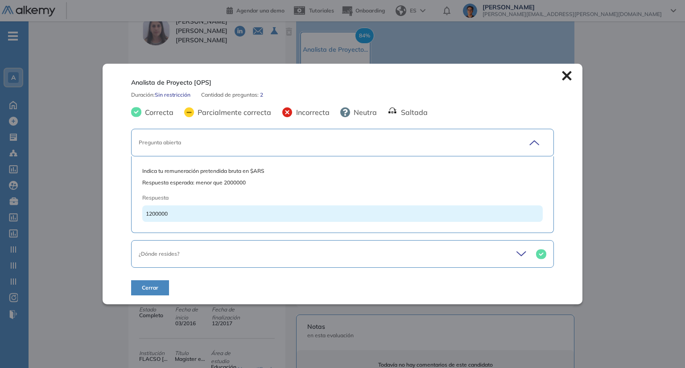
click at [441, 246] on div "¿Dónde resides?" at bounding box center [342, 254] width 422 height 28
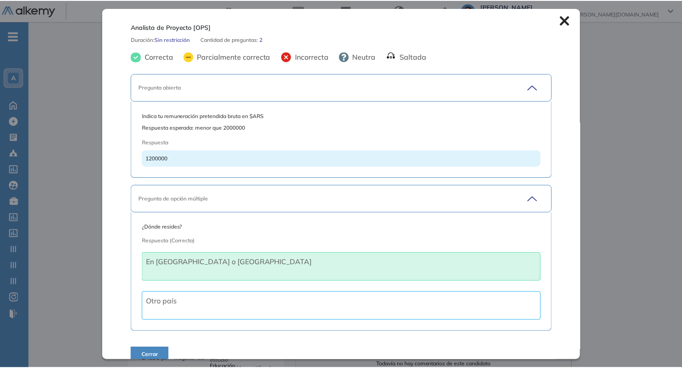
scroll to position [11, 0]
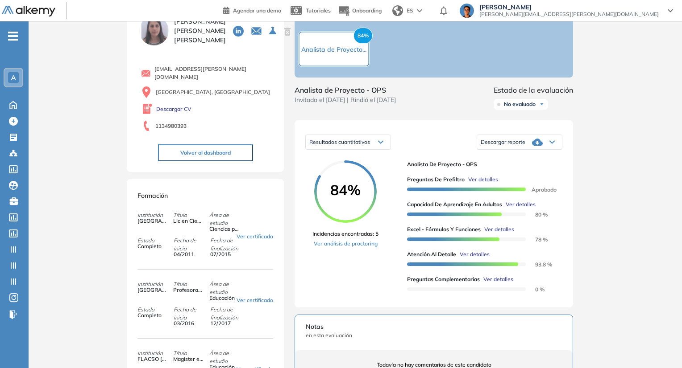
click at [598, 223] on div "Inicio Alkymetrics Evaluaciones Dashboard Candidato Analista de Proyecto [OPS] …" at bounding box center [355, 319] width 653 height 674
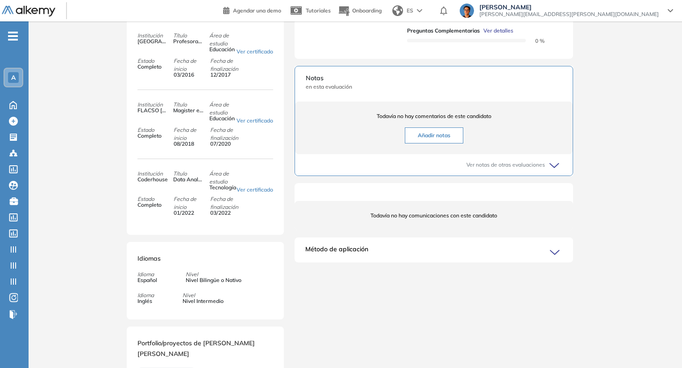
scroll to position [310, 0]
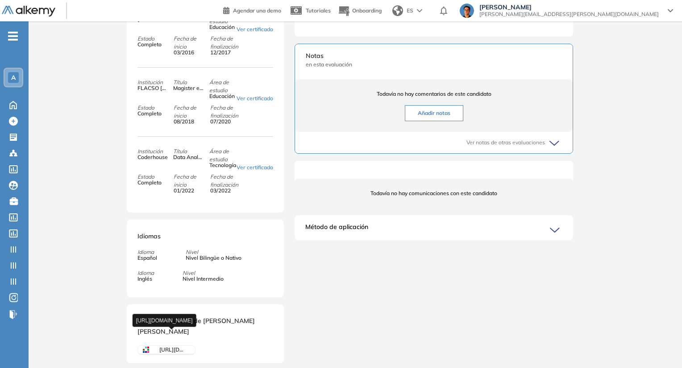
click at [169, 346] on span "[URL][DOMAIN_NAME]" at bounding box center [171, 350] width 25 height 8
